Goal: Task Accomplishment & Management: Use online tool/utility

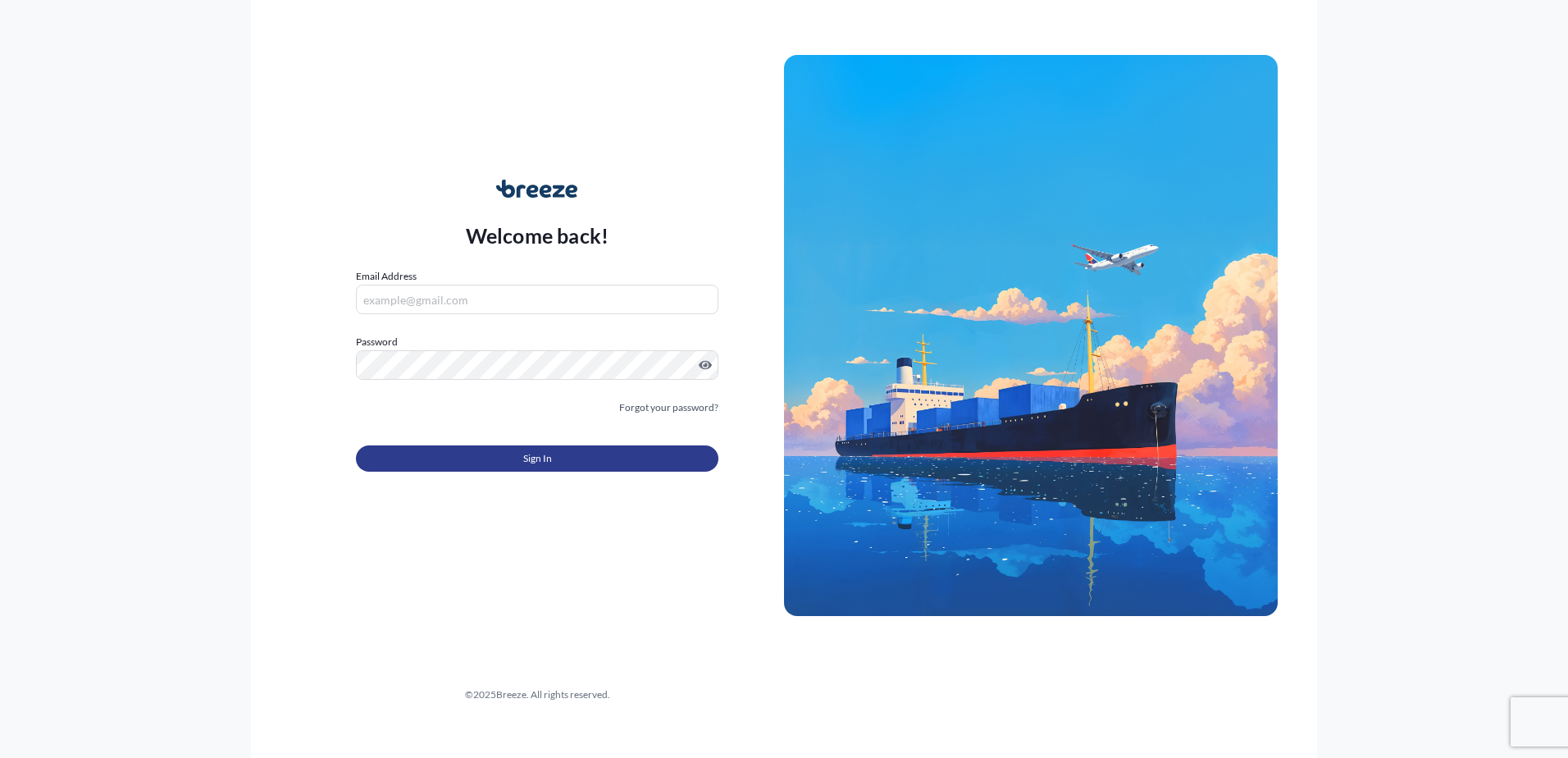
type input "[PERSON_NAME][EMAIL_ADDRESS][DOMAIN_NAME]"
click at [579, 466] on button "Sign In" at bounding box center [538, 458] width 363 height 26
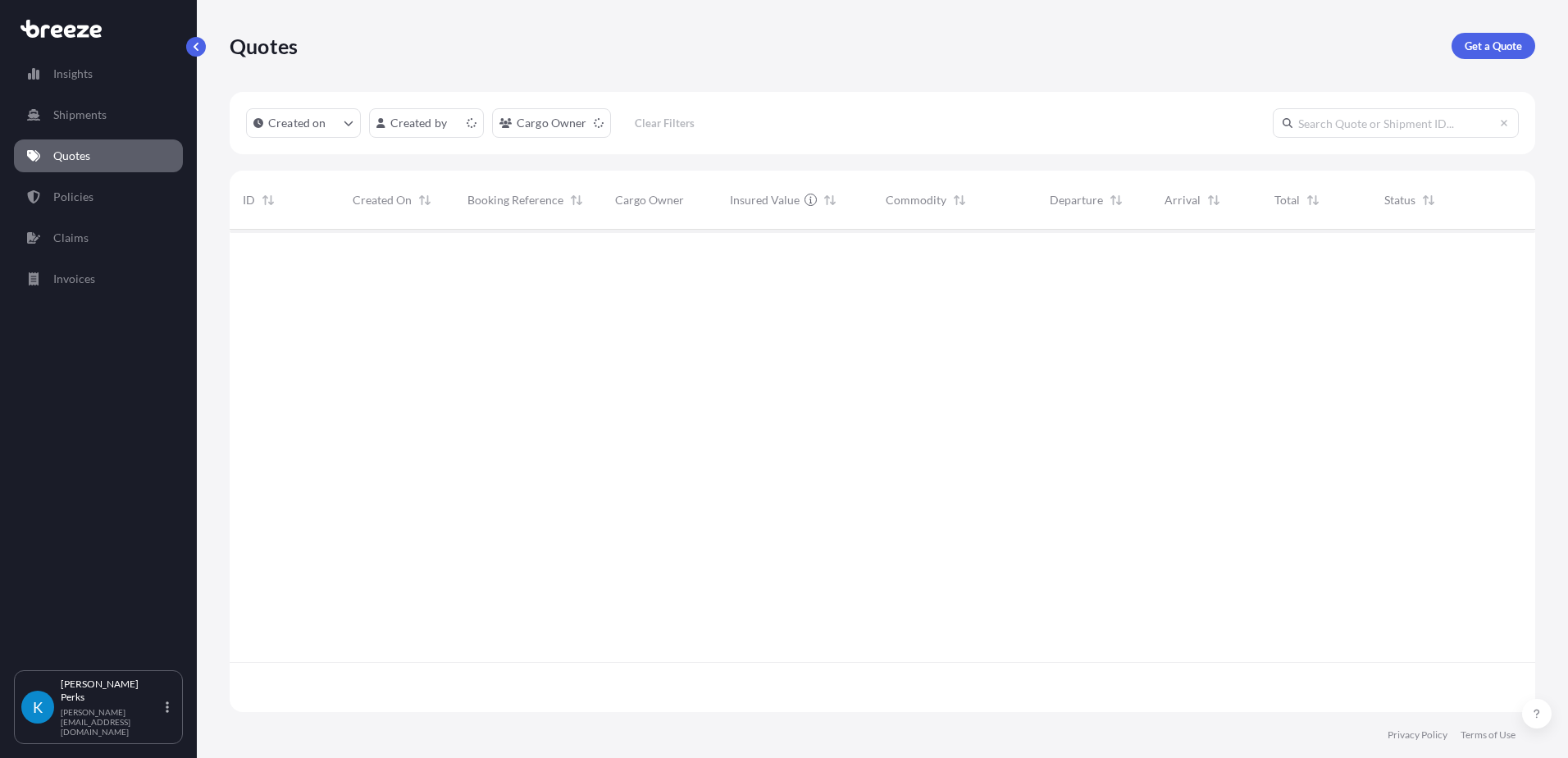
scroll to position [478, 1293]
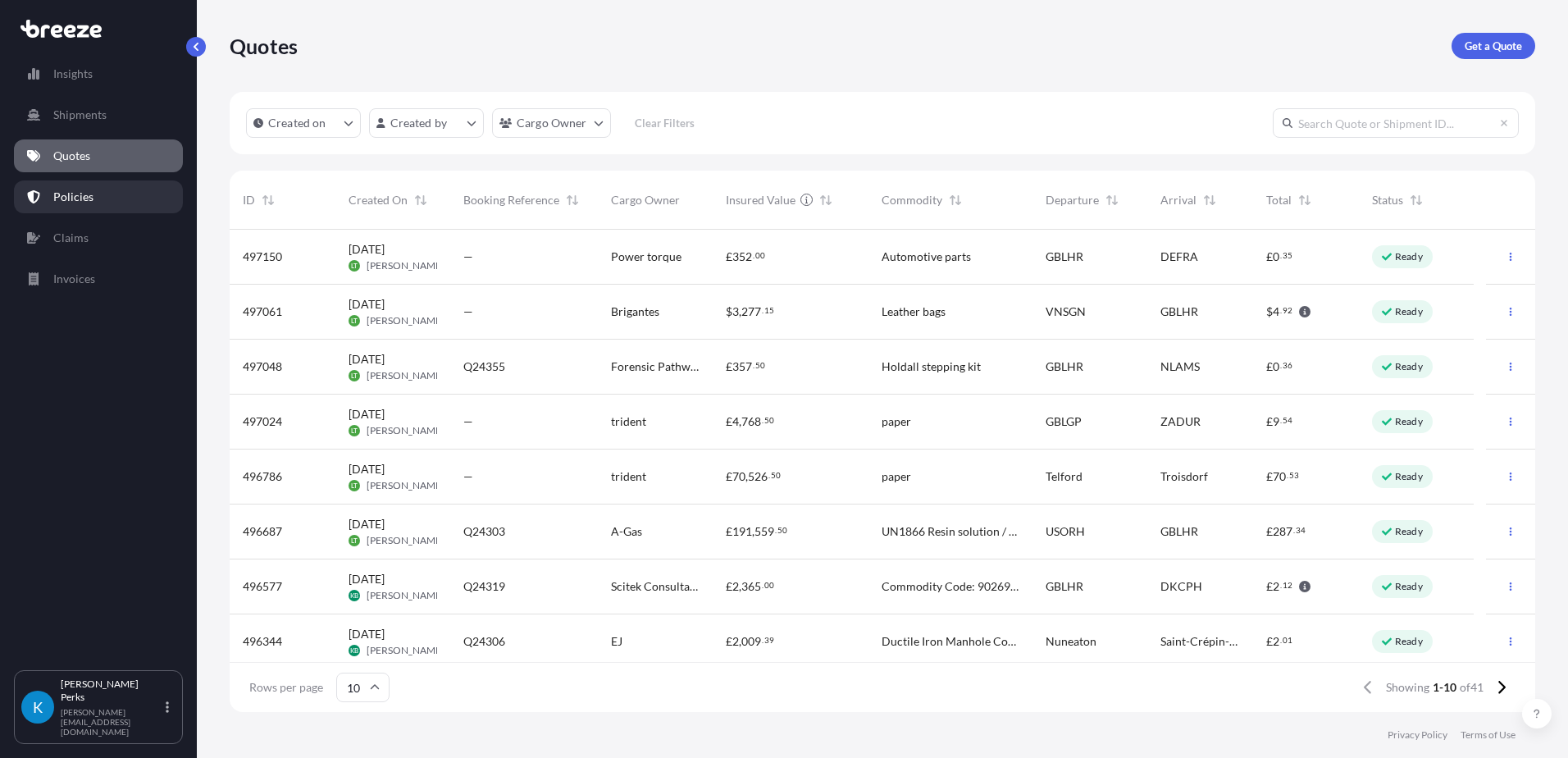
click at [103, 193] on link "Policies" at bounding box center [98, 197] width 169 height 33
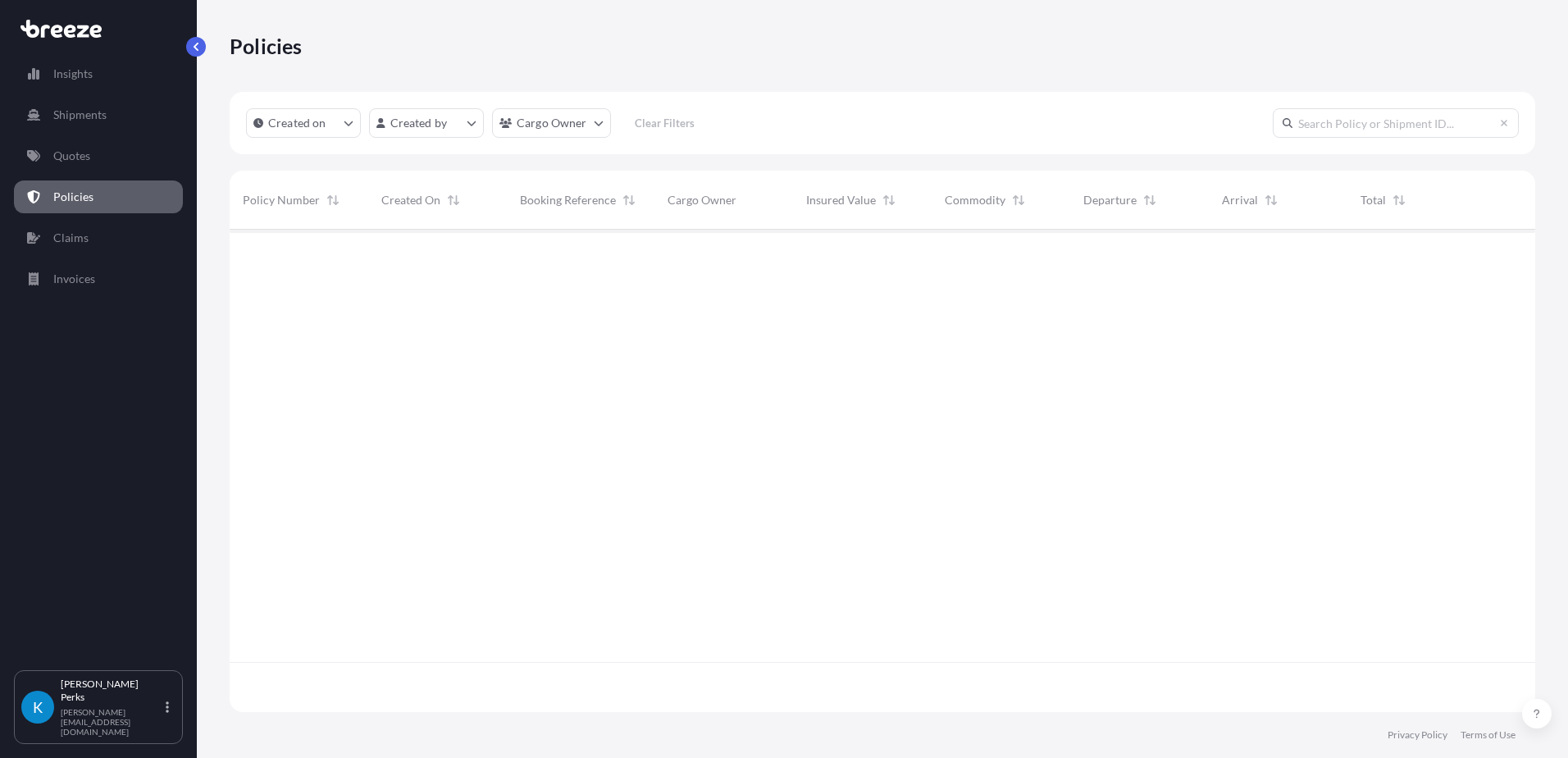
scroll to position [478, 1293]
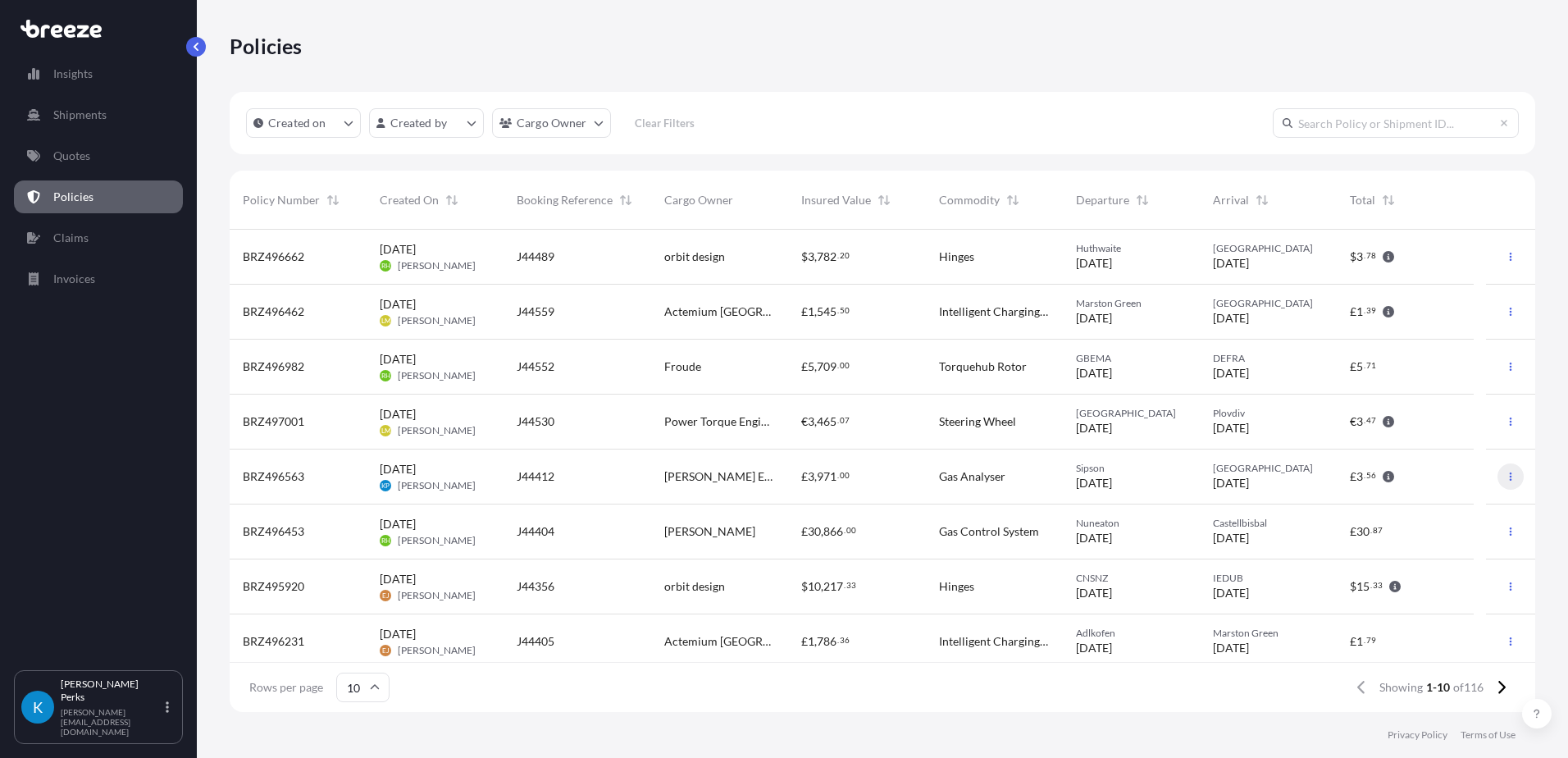
click at [1500, 481] on button "button" at bounding box center [1510, 476] width 26 height 26
click at [1451, 478] on link "Duplicate quote" at bounding box center [1412, 479] width 150 height 26
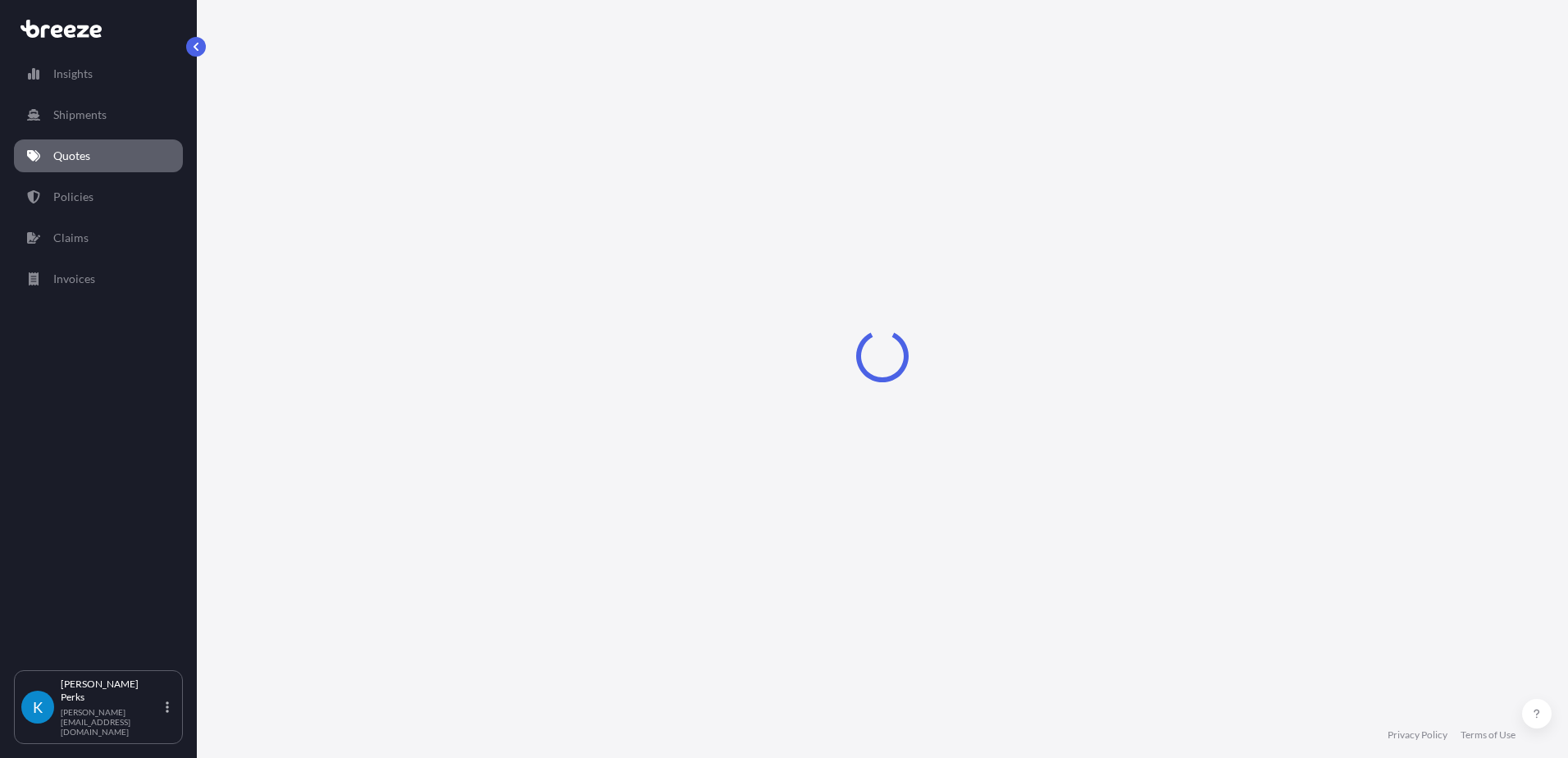
select select "Road"
select select "1"
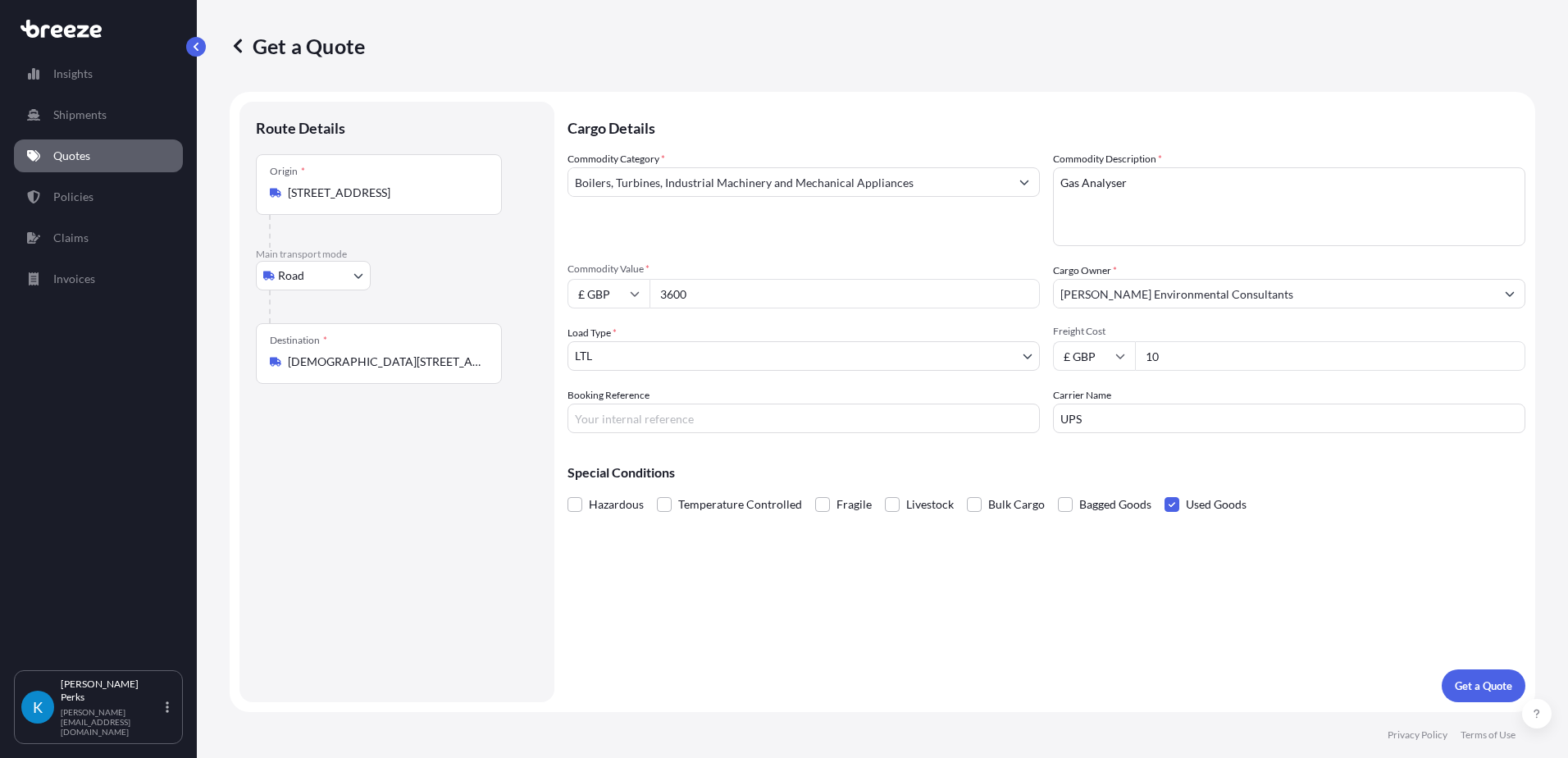
click at [469, 170] on div "Origin * [STREET_ADDRESS]" at bounding box center [379, 184] width 246 height 61
click at [469, 184] on input "[STREET_ADDRESS]" at bounding box center [384, 192] width 193 height 16
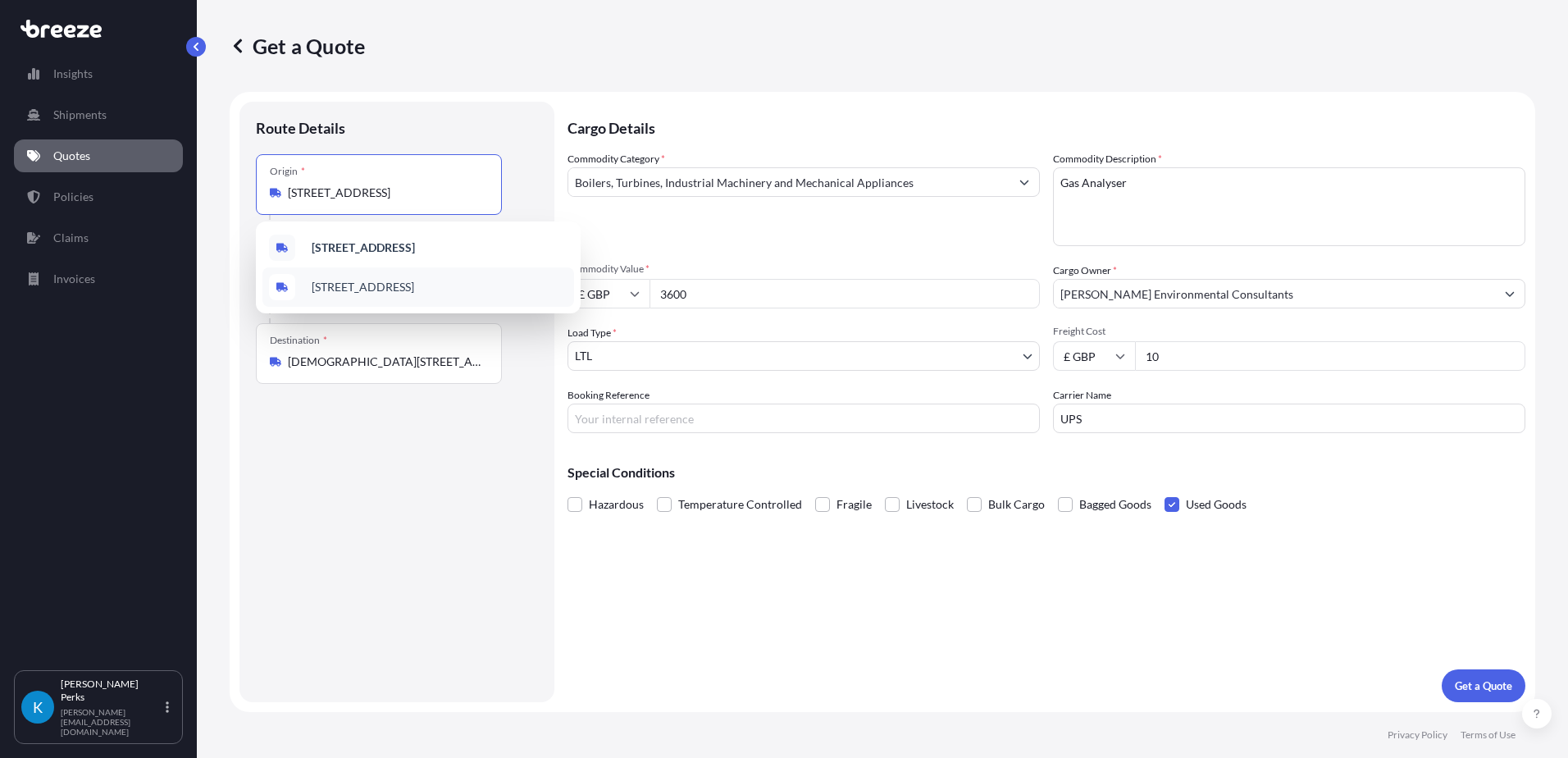
click at [509, 363] on div "Destination * [STREET_ADDRESS][PERSON_NAME]" at bounding box center [397, 353] width 282 height 61
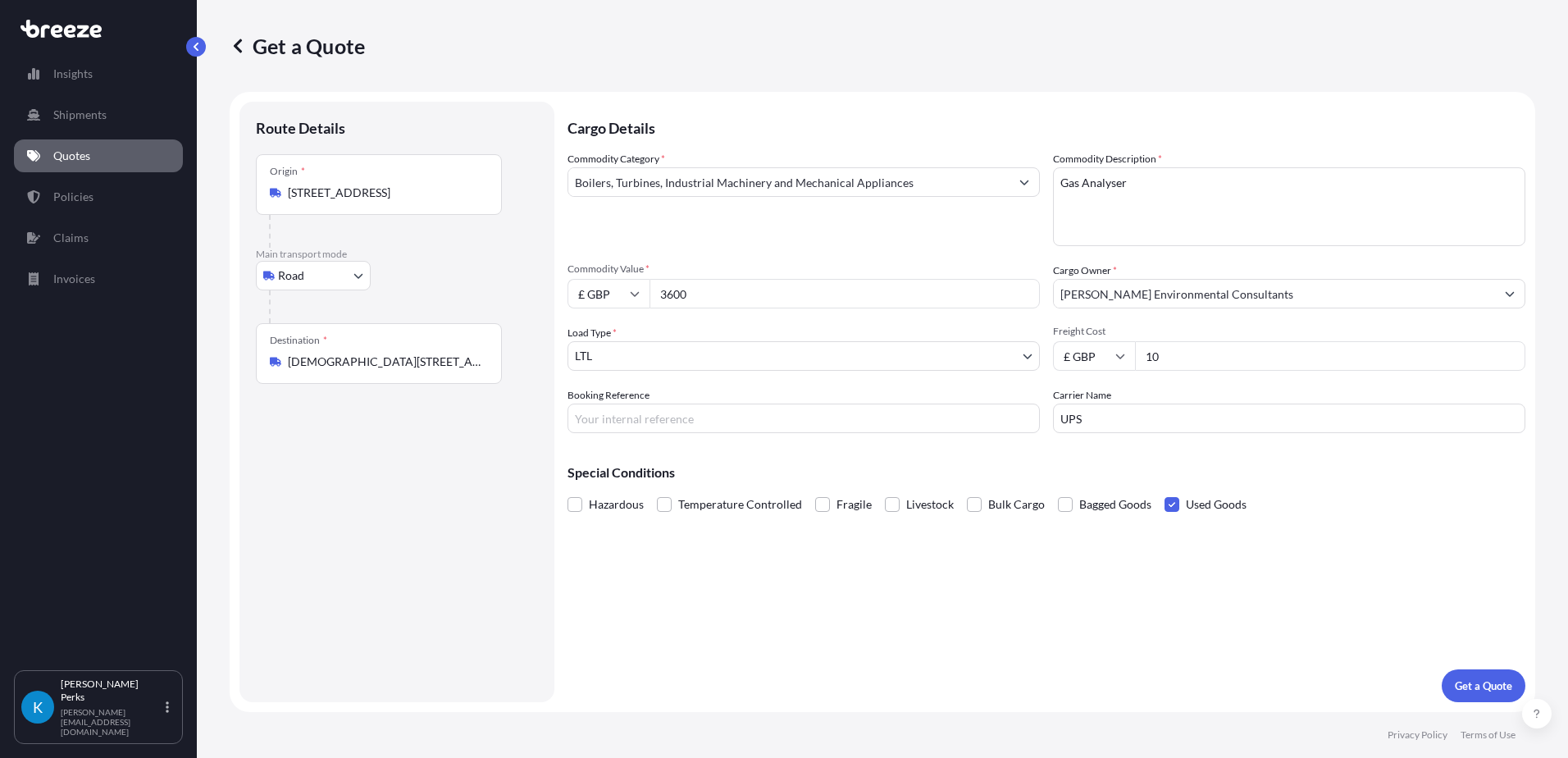
drag, startPoint x: 482, startPoint y: 362, endPoint x: 302, endPoint y: 371, distance: 180.2
click at [302, 371] on div "Destination * [STREET_ADDRESS][PERSON_NAME]" at bounding box center [379, 353] width 246 height 61
copy icon
click at [476, 187] on input "[STREET_ADDRESS]" at bounding box center [384, 192] width 193 height 16
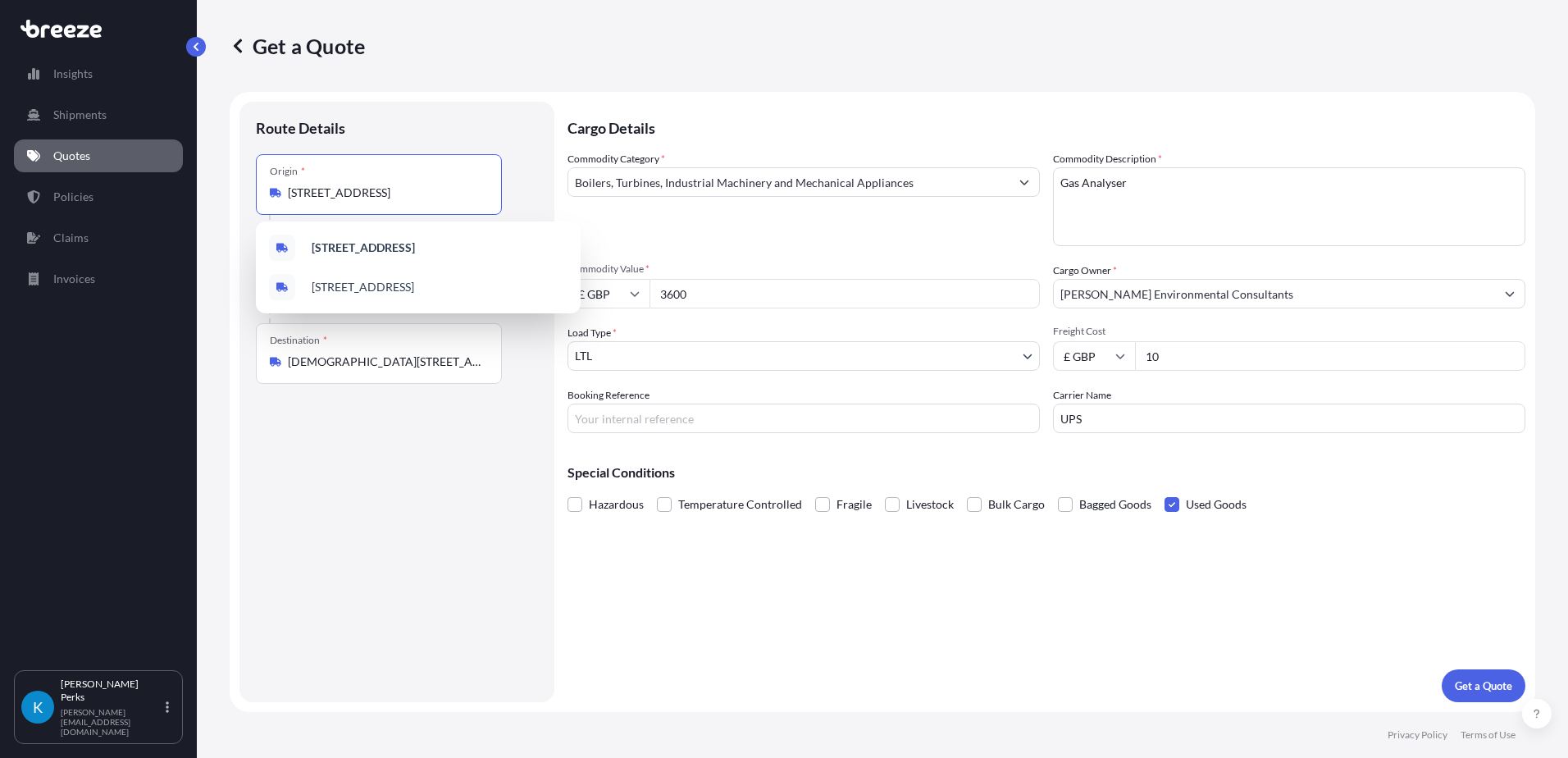
scroll to position [0, 35]
drag, startPoint x: 288, startPoint y: 193, endPoint x: 558, endPoint y: 206, distance: 270.3
click at [558, 206] on form "Route Details Place of loading Road Road Rail Origin * [GEOGRAPHIC_DATA], [GEOG…" at bounding box center [882, 402] width 1305 height 620
paste input "[DEMOGRAPHIC_DATA][STREET_ADDRESS][PERSON_NAME]"
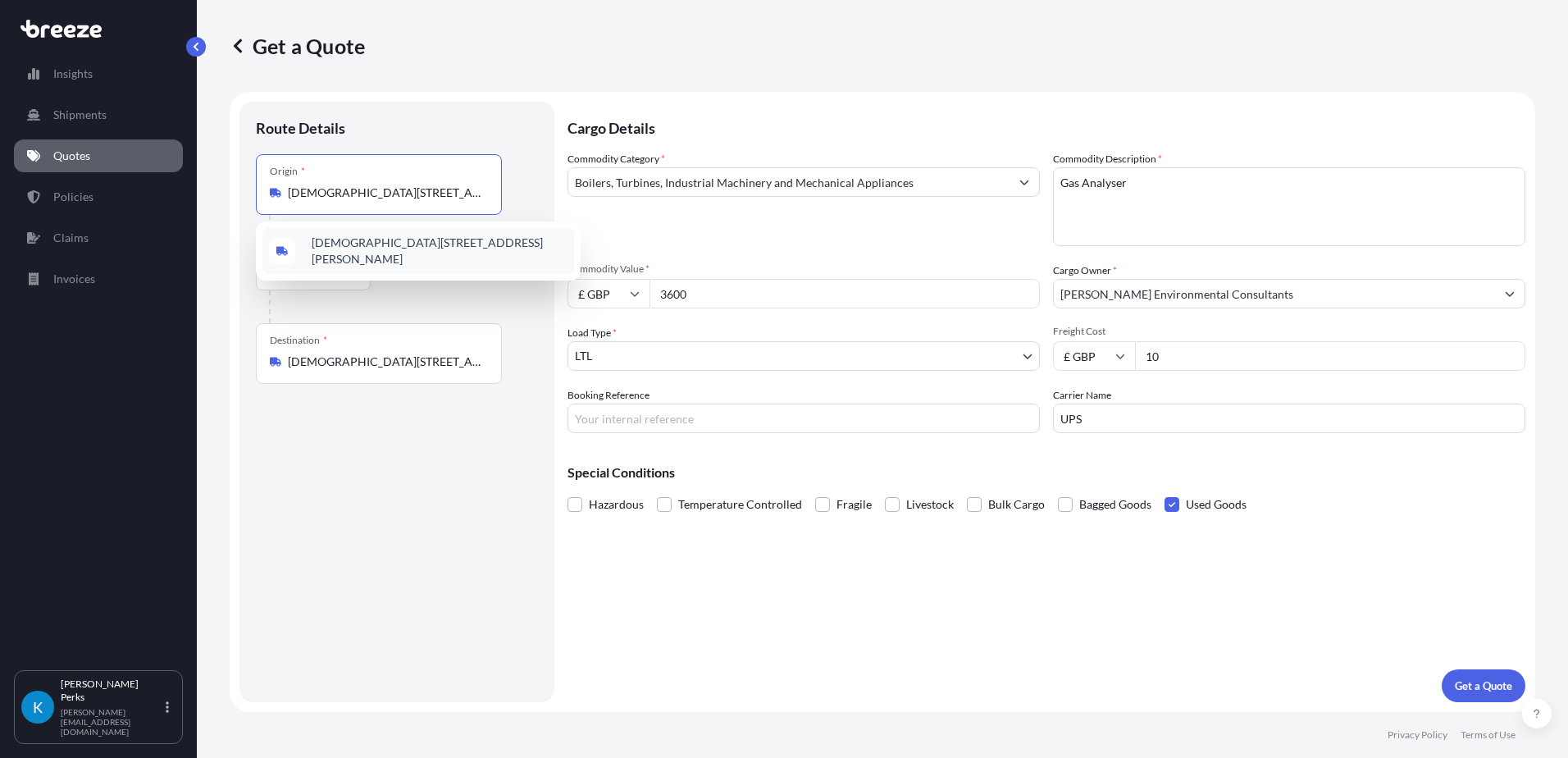
click at [469, 241] on span "[DEMOGRAPHIC_DATA][STREET_ADDRESS][PERSON_NAME]" at bounding box center [440, 251] width 256 height 33
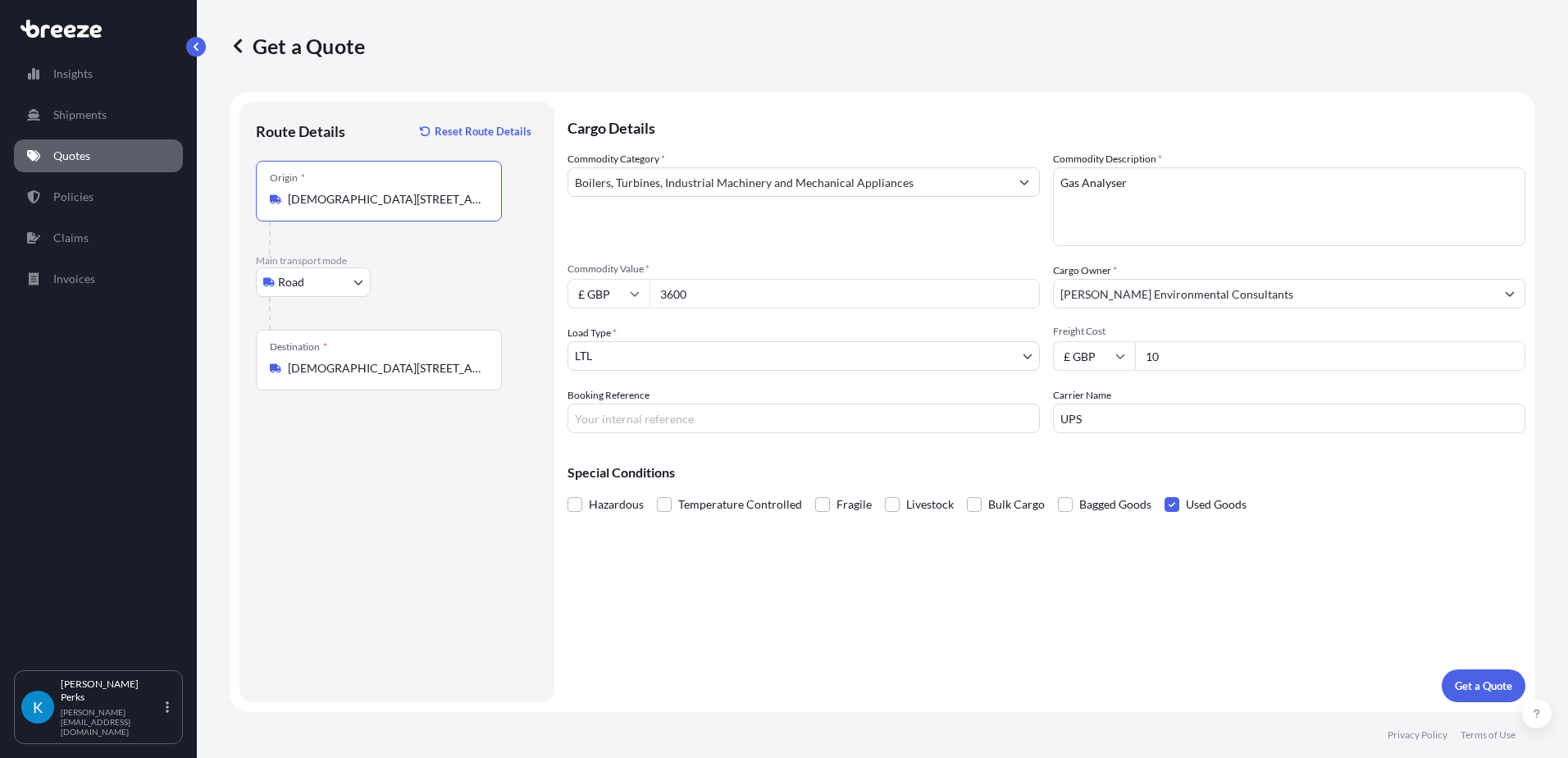
type input "[DEMOGRAPHIC_DATA][STREET_ADDRESS][PERSON_NAME]"
drag, startPoint x: 285, startPoint y: 368, endPoint x: 462, endPoint y: 376, distance: 177.2
click at [462, 376] on div "[DEMOGRAPHIC_DATA][STREET_ADDRESS][PERSON_NAME]" at bounding box center [378, 368] width 218 height 16
click at [462, 376] on input "[DEMOGRAPHIC_DATA][STREET_ADDRESS][PERSON_NAME]" at bounding box center [384, 368] width 193 height 16
drag, startPoint x: 474, startPoint y: 367, endPoint x: 228, endPoint y: 336, distance: 247.9
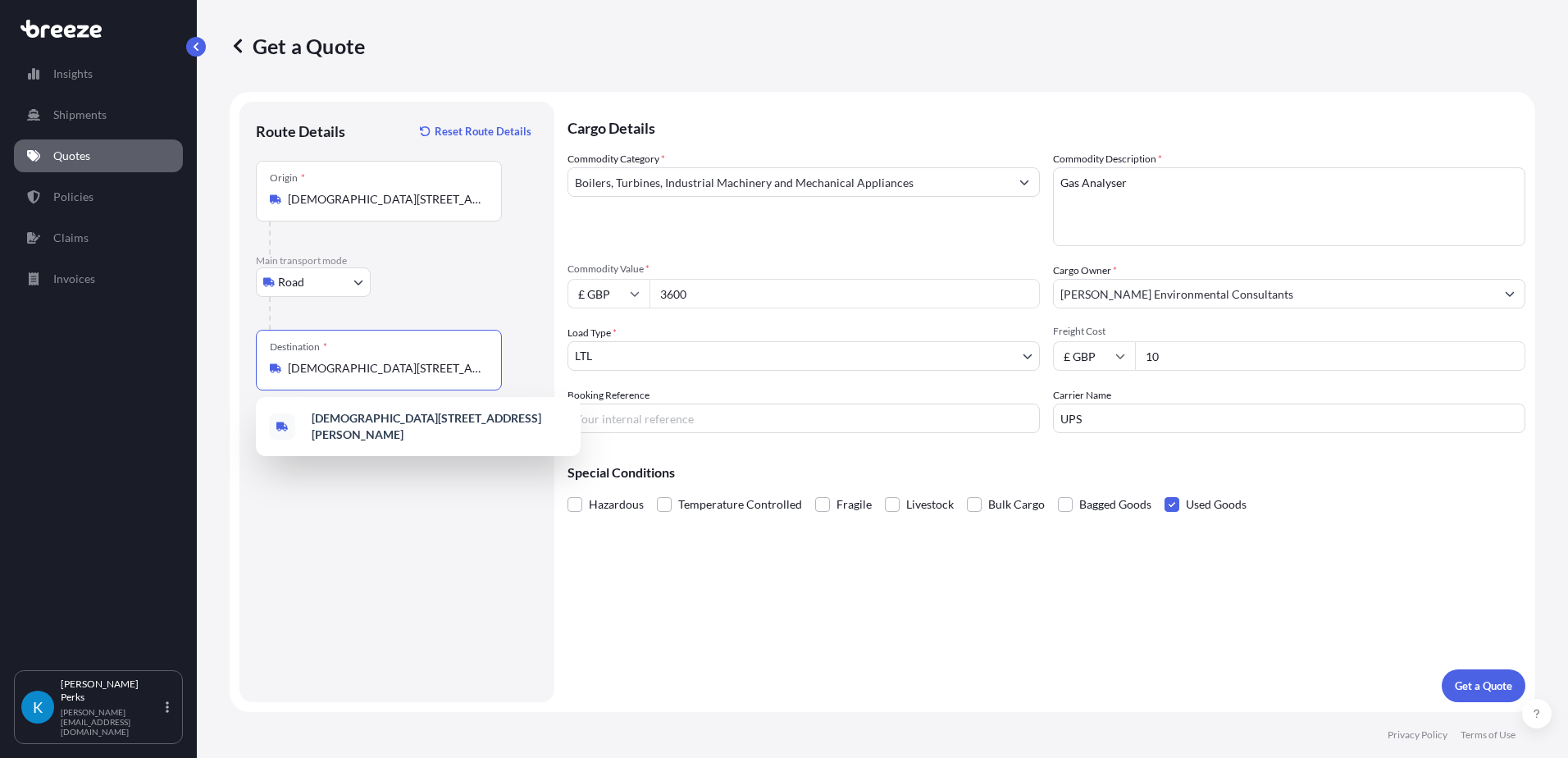
click at [228, 336] on div "Get a Quote Route Details Reset Route Details Place of loading Road Road Rail O…" at bounding box center [882, 355] width 1371 height 711
click at [489, 367] on div "Destination * [STREET_ADDRESS][PERSON_NAME]" at bounding box center [379, 360] width 246 height 61
click at [481, 367] on input "[DEMOGRAPHIC_DATA][STREET_ADDRESS][PERSON_NAME]" at bounding box center [384, 368] width 193 height 16
drag, startPoint x: 478, startPoint y: 370, endPoint x: 199, endPoint y: 339, distance: 280.7
click at [199, 339] on div "Get a Quote Route Details Reset Route Details Place of loading Road Road Rail O…" at bounding box center [882, 355] width 1371 height 711
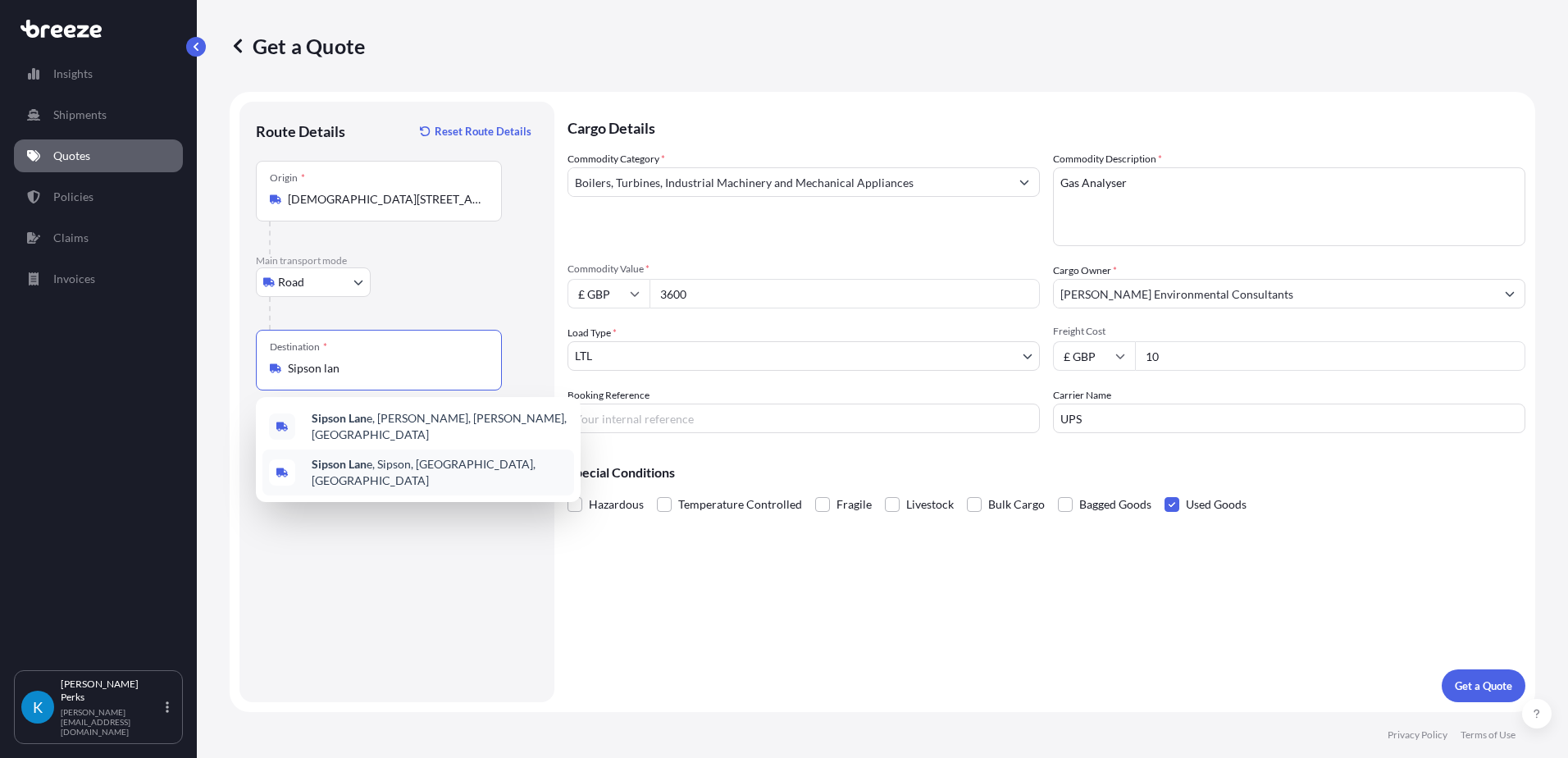
click at [383, 465] on span "Sipson Lan e, Sipson, [GEOGRAPHIC_DATA], [GEOGRAPHIC_DATA]" at bounding box center [440, 473] width 256 height 33
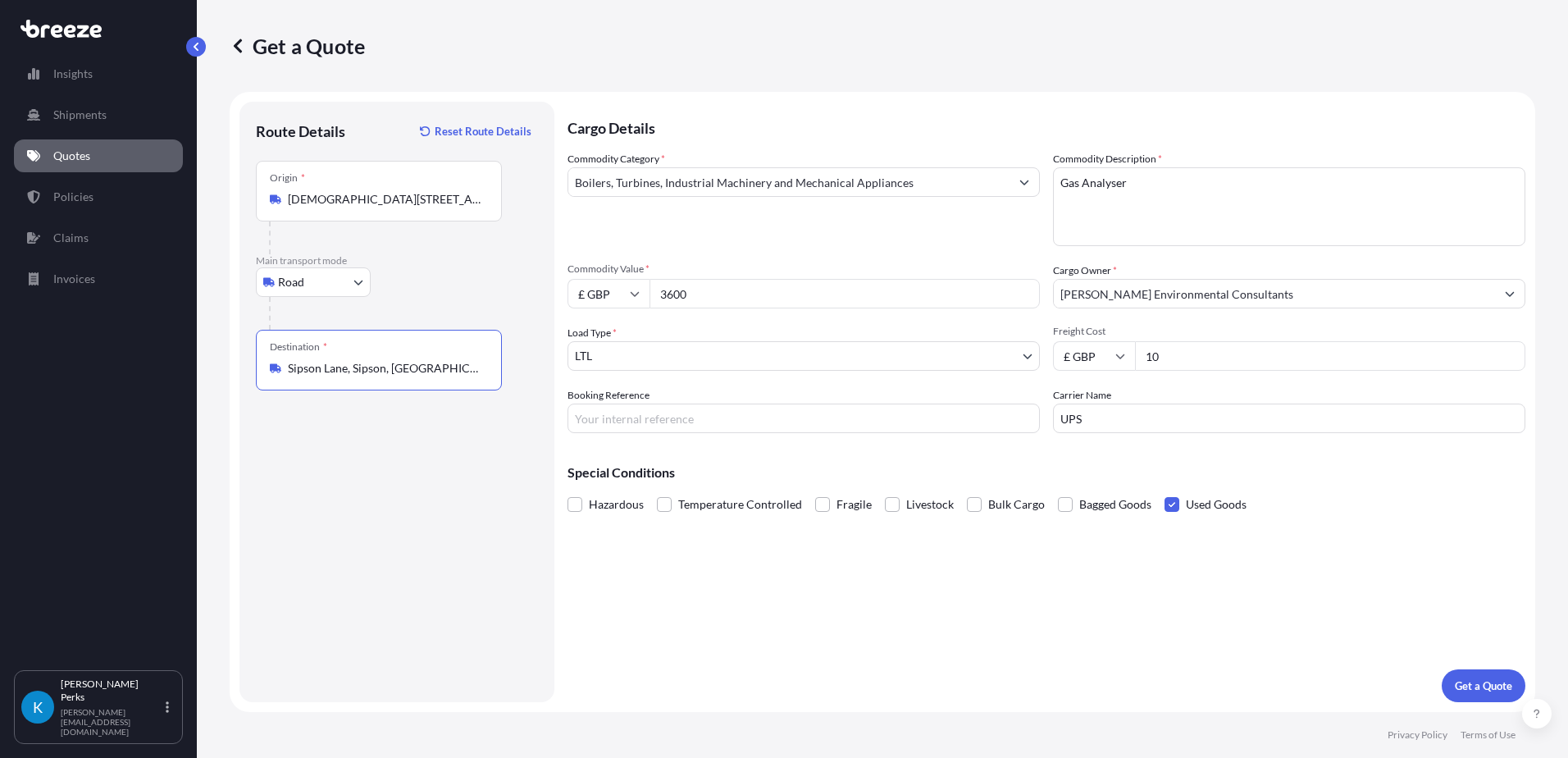
type input "Sipson Lane, Sipson, [GEOGRAPHIC_DATA], [GEOGRAPHIC_DATA]"
click at [1172, 354] on input "10" at bounding box center [1330, 356] width 390 height 29
click at [689, 419] on input "Booking Reference" at bounding box center [803, 418] width 473 height 29
type input "J44508"
click at [1131, 424] on input "UPS" at bounding box center [1289, 418] width 473 height 29
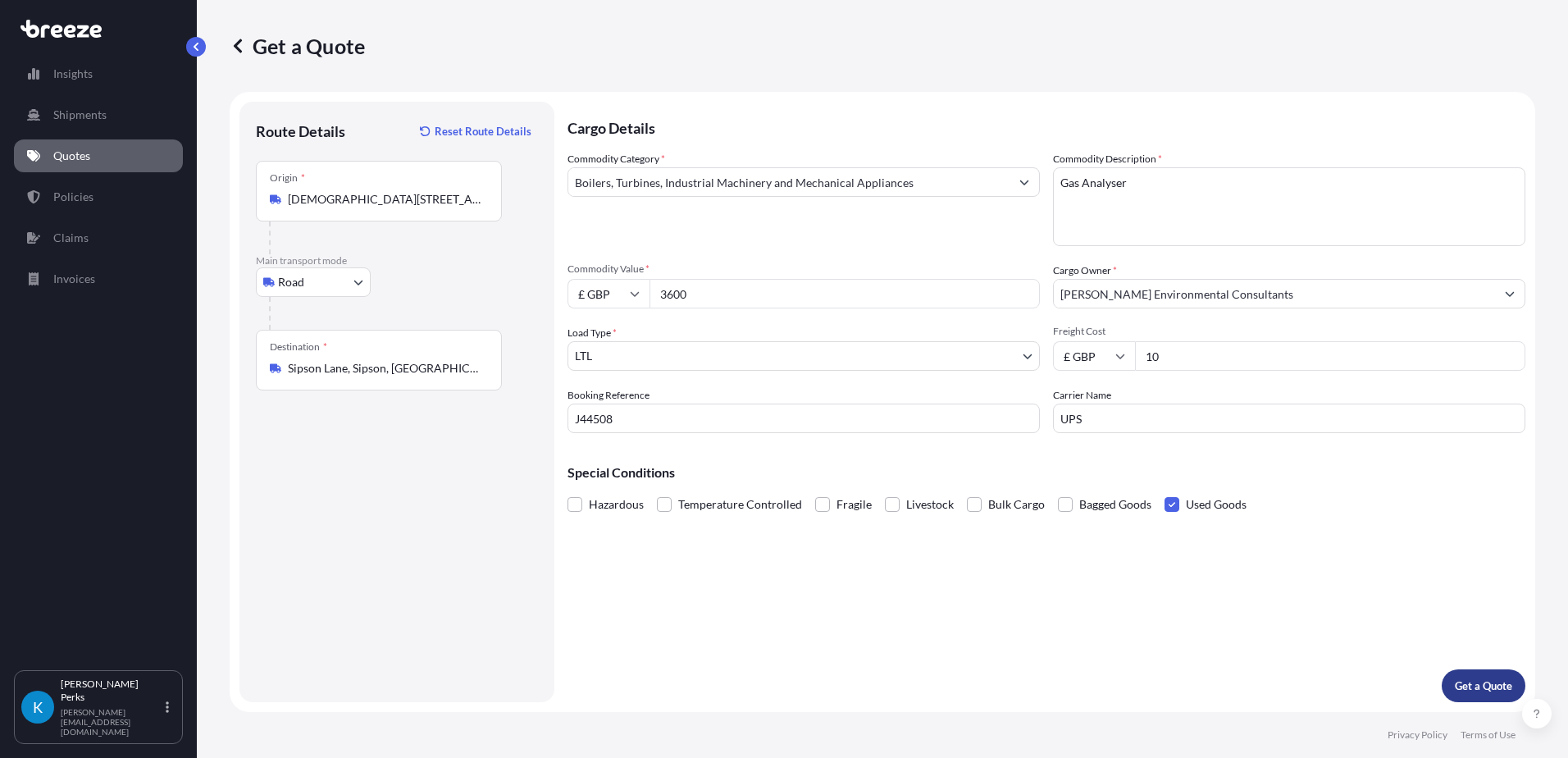
click at [1459, 682] on p "Get a Quote" at bounding box center [1483, 685] width 57 height 16
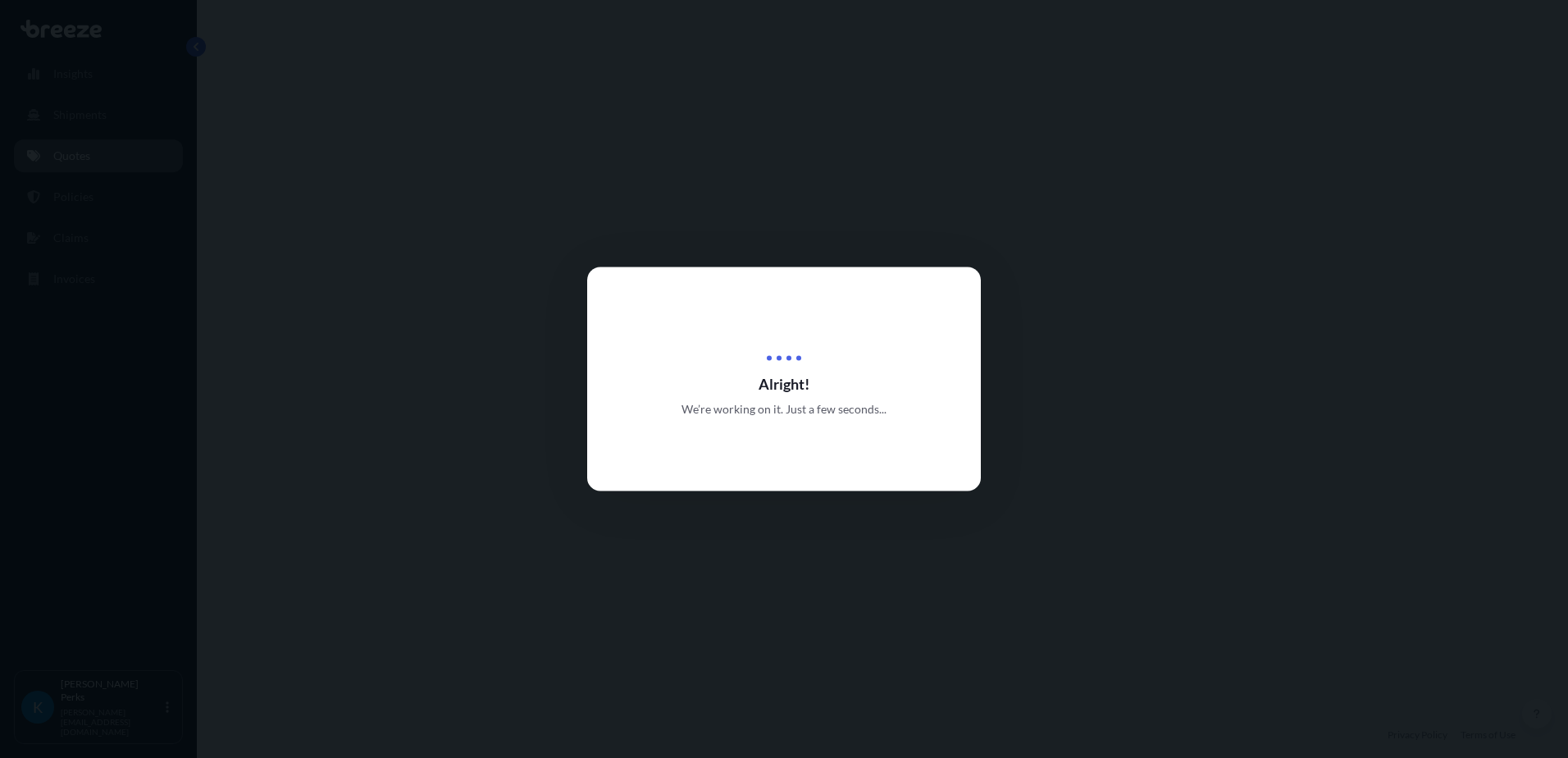
select select "Road"
select select "1"
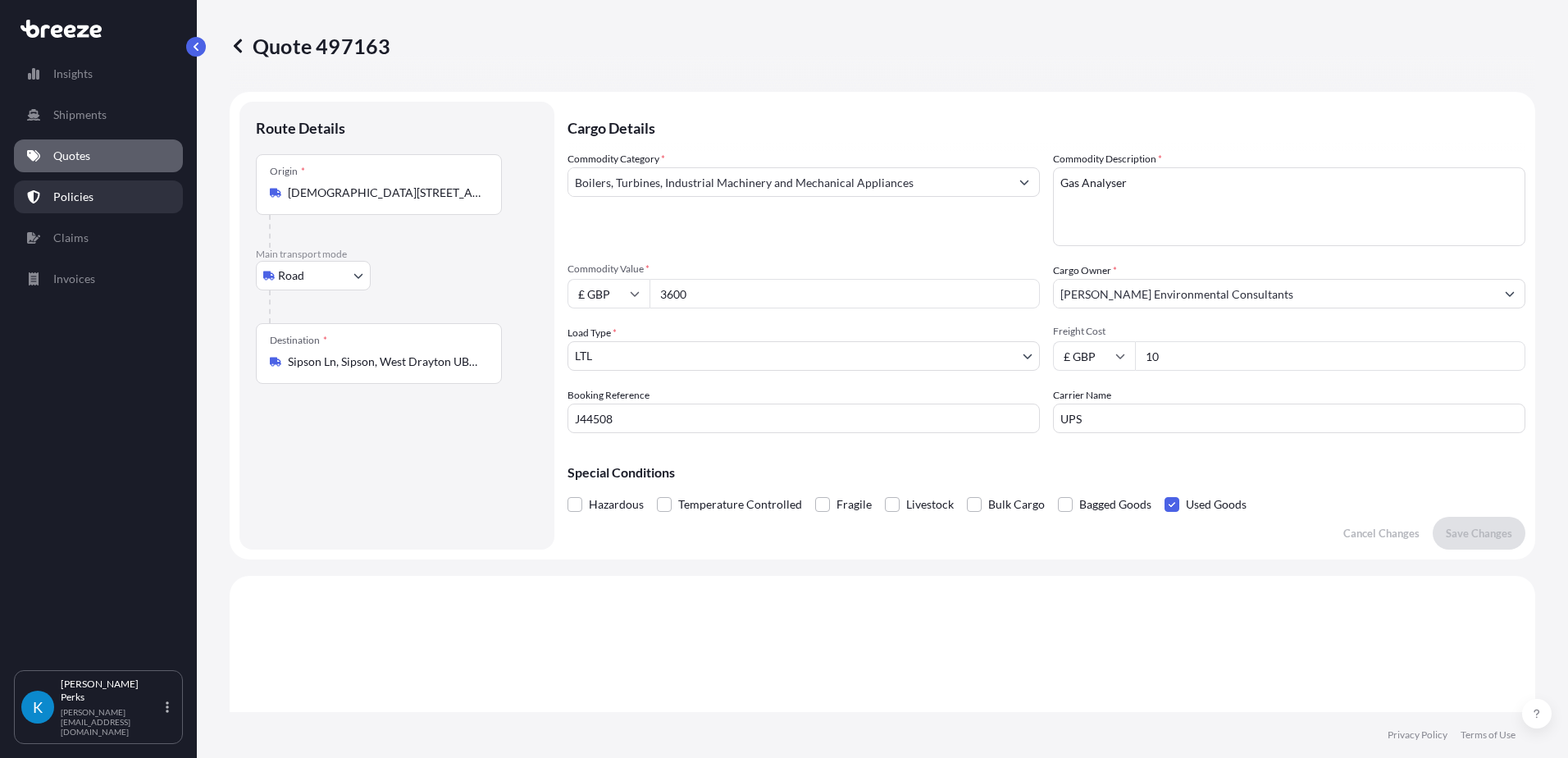
click at [70, 195] on p "Policies" at bounding box center [73, 196] width 40 height 16
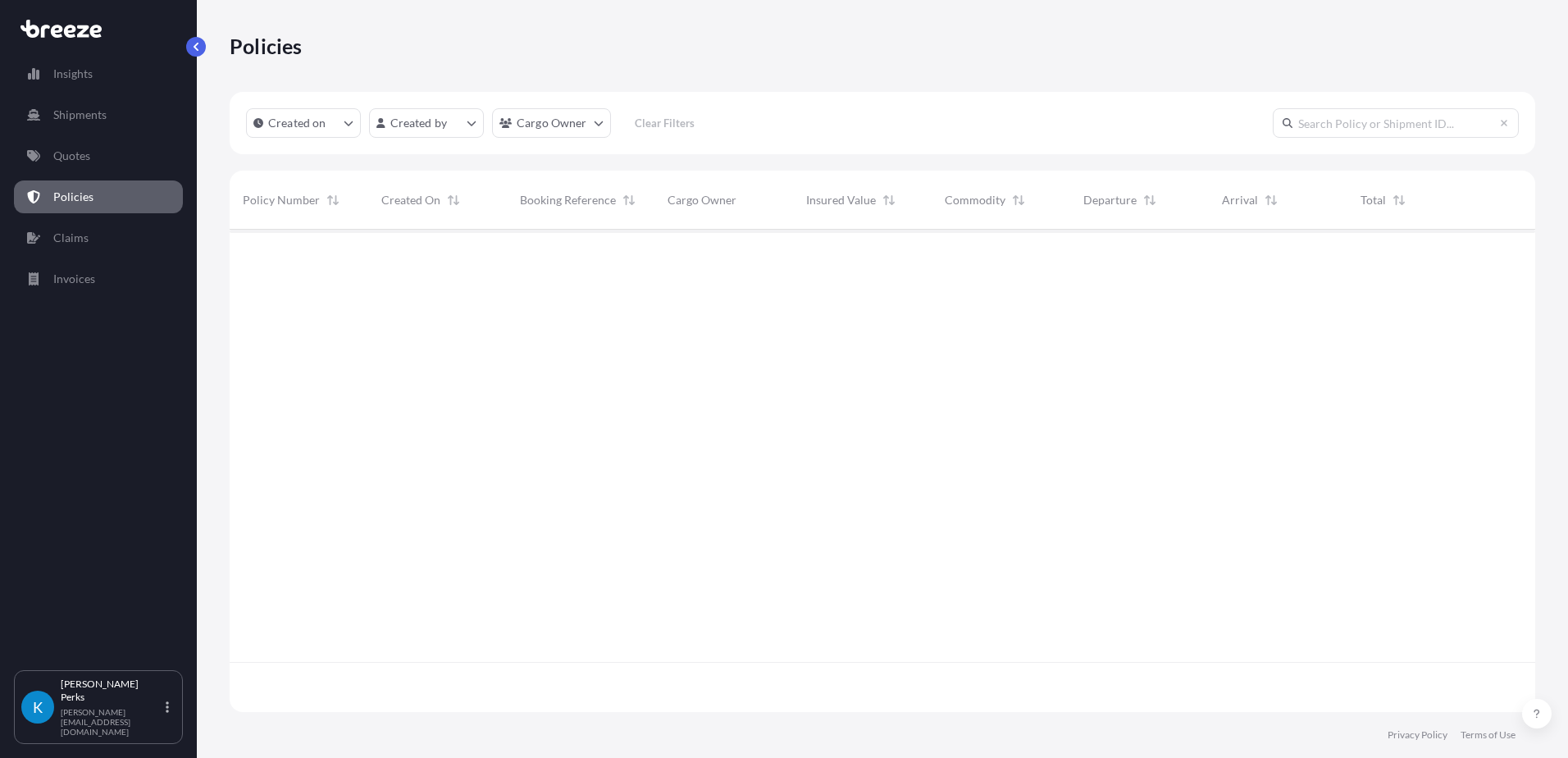
scroll to position [478, 1293]
click at [64, 157] on p "Quotes" at bounding box center [72, 155] width 37 height 16
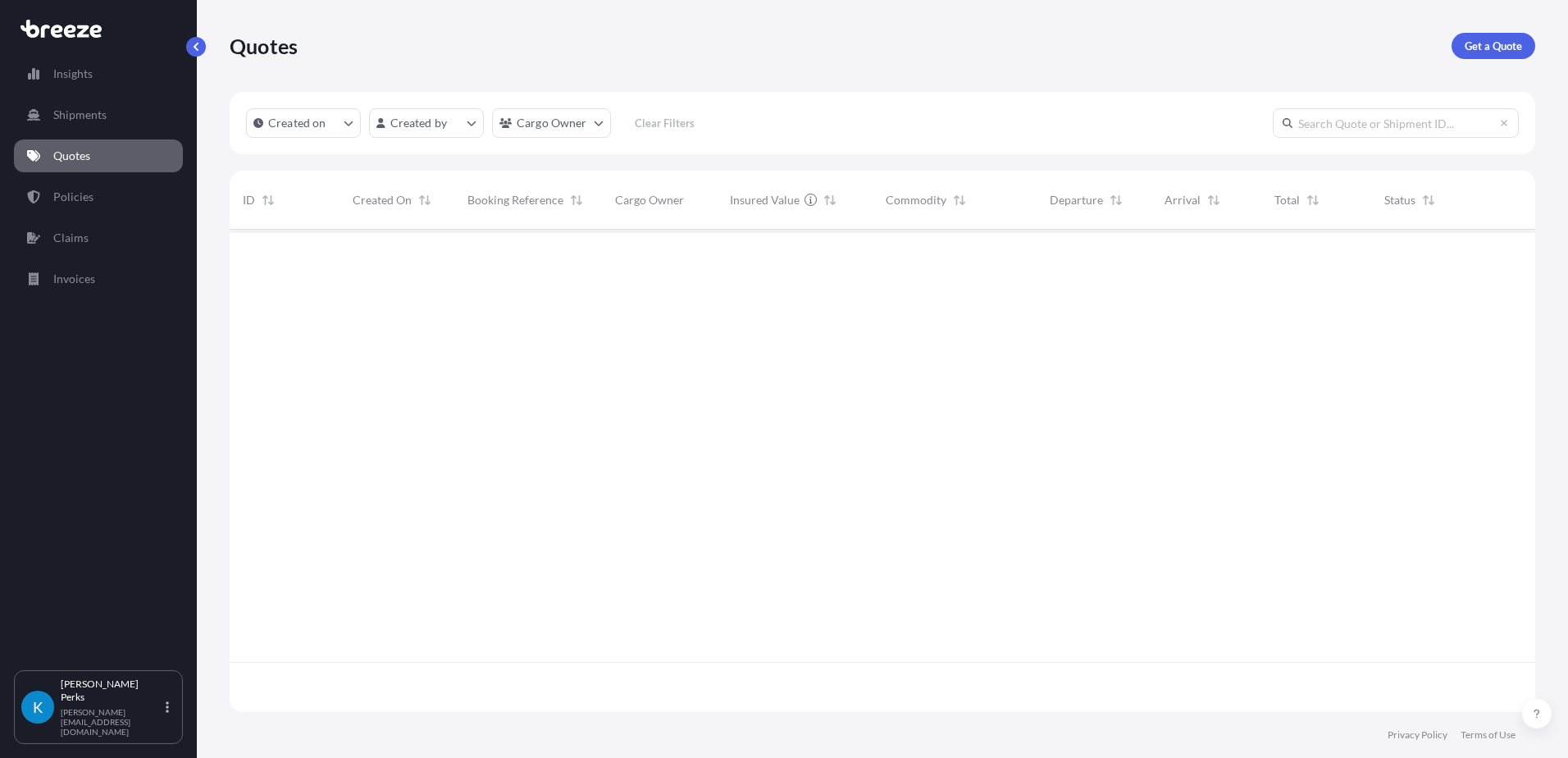
scroll to position [478, 1293]
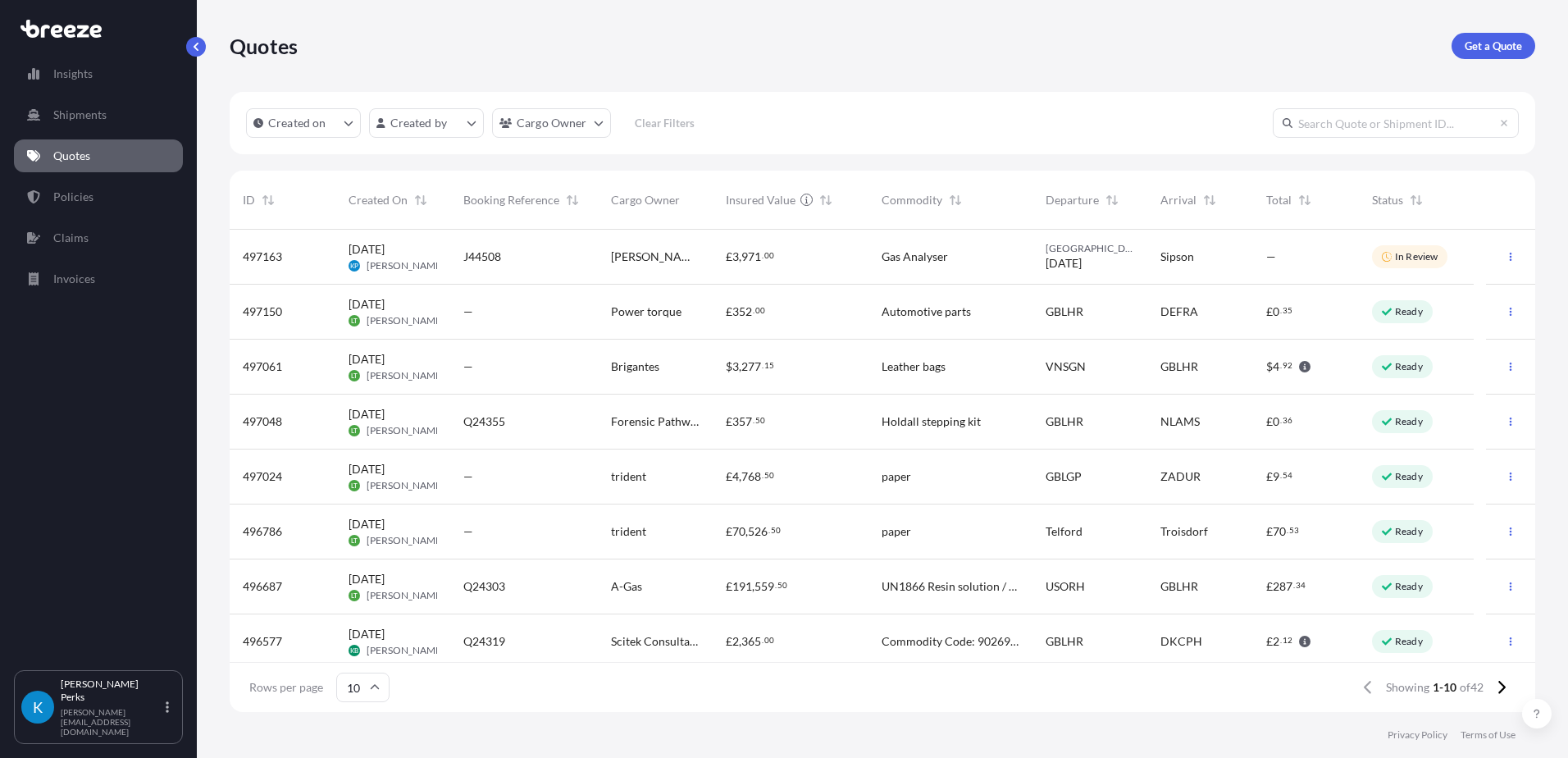
click at [702, 54] on div "Quotes Get a Quote" at bounding box center [882, 46] width 1305 height 26
click at [74, 200] on p "Policies" at bounding box center [73, 196] width 40 height 16
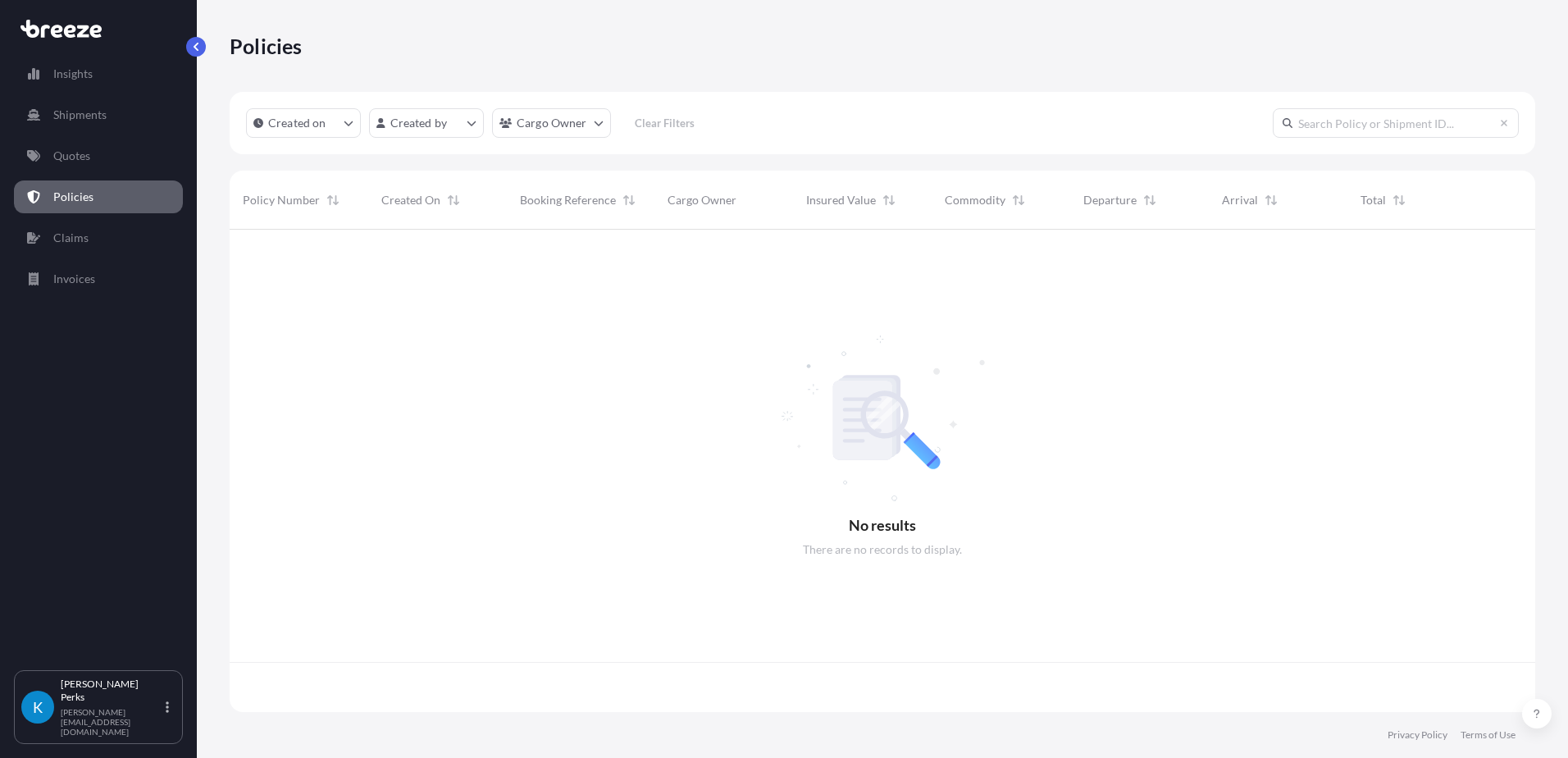
scroll to position [478, 1293]
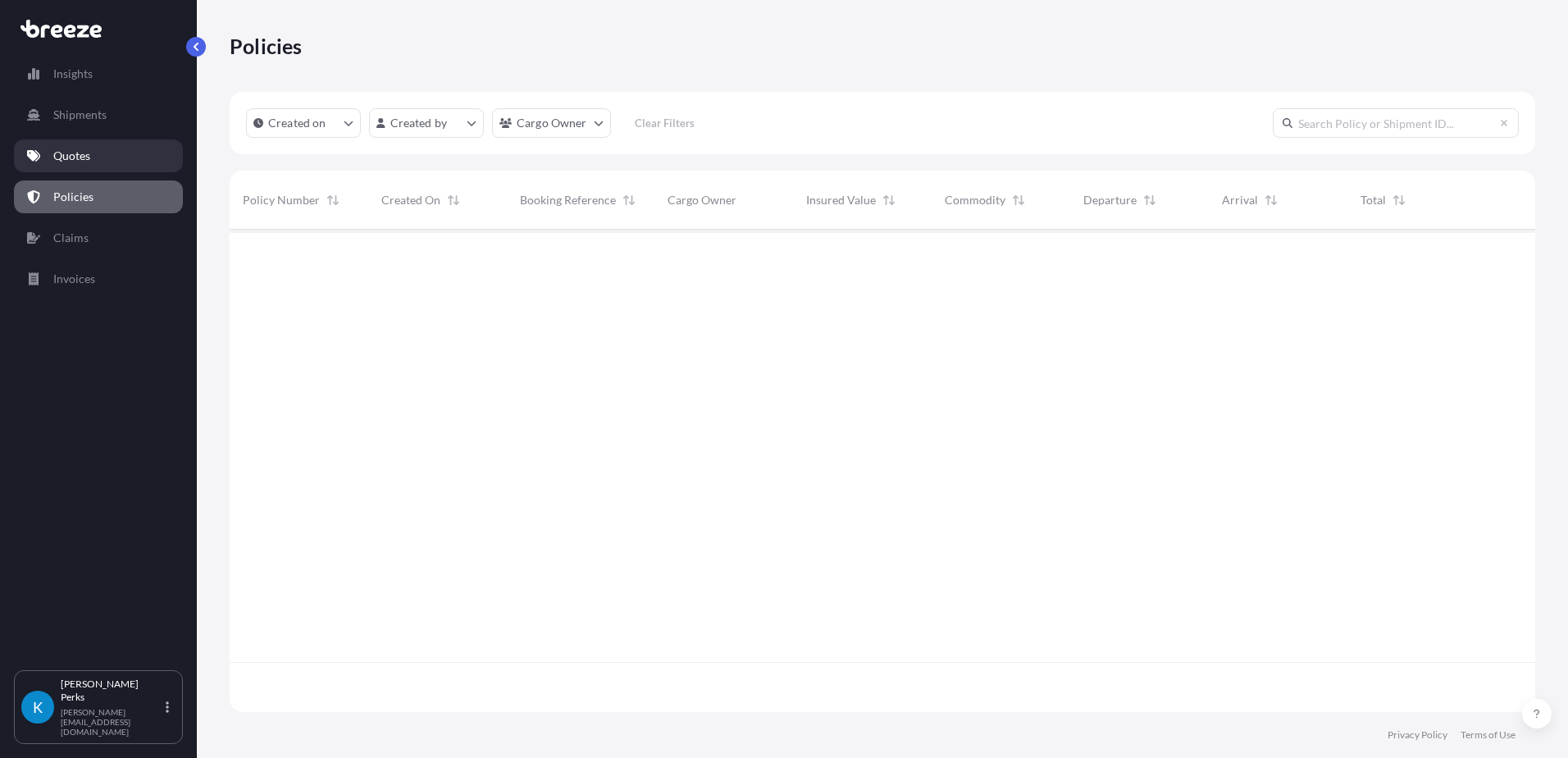
click at [92, 162] on link "Quotes" at bounding box center [98, 156] width 169 height 33
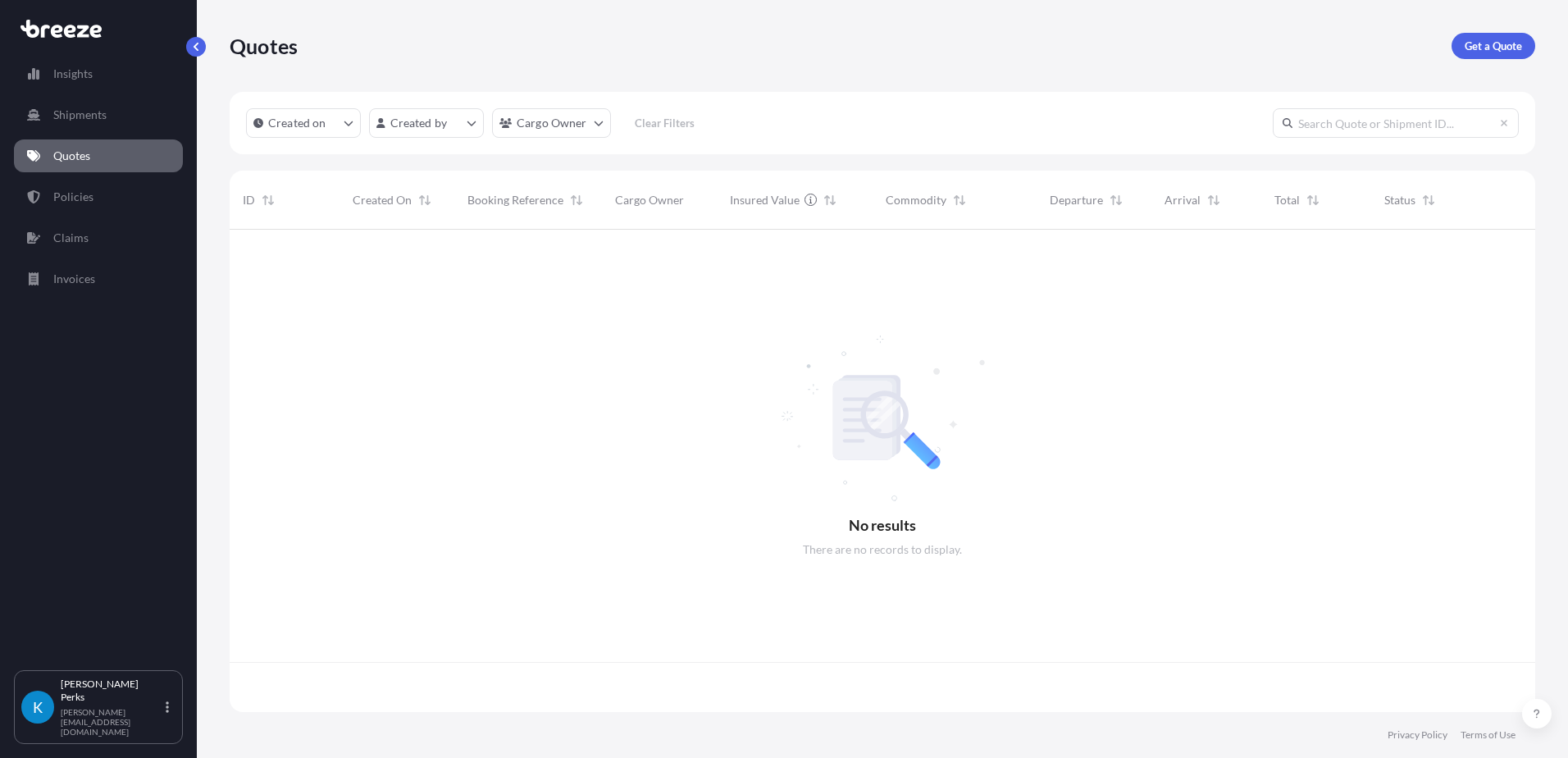
scroll to position [478, 1293]
